Goal: Information Seeking & Learning: Learn about a topic

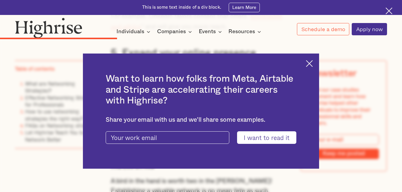
scroll to position [1528, 0]
click at [312, 63] on img at bounding box center [309, 63] width 7 height 7
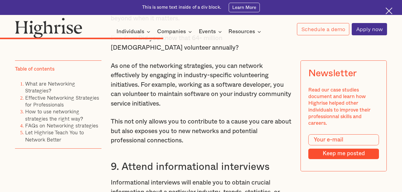
scroll to position [2053, 0]
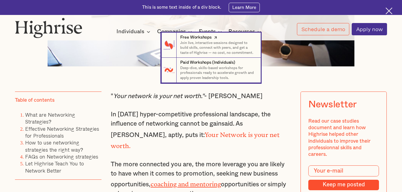
scroll to position [321, 0]
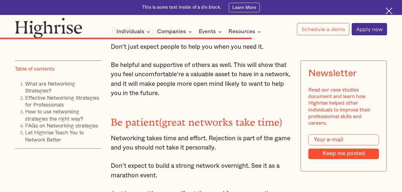
scroll to position [2987, 0]
